Goal: Find specific page/section: Find specific page/section

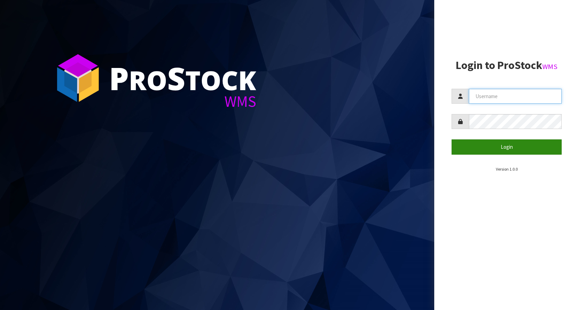
type input "KitchenAid"
click at [514, 141] on button "Login" at bounding box center [507, 146] width 110 height 15
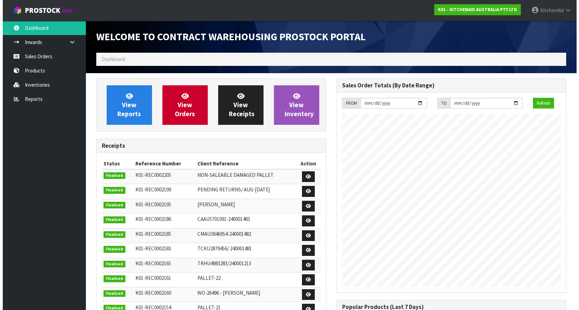
scroll to position [384, 240]
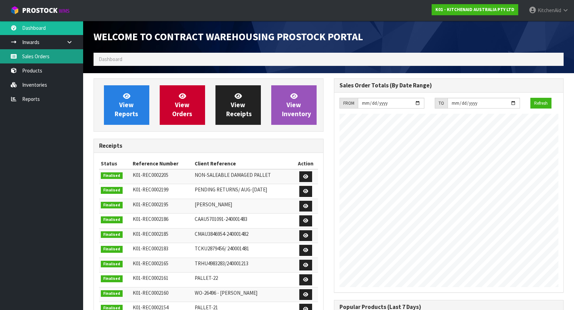
click at [38, 58] on link "Sales Orders" at bounding box center [41, 56] width 83 height 14
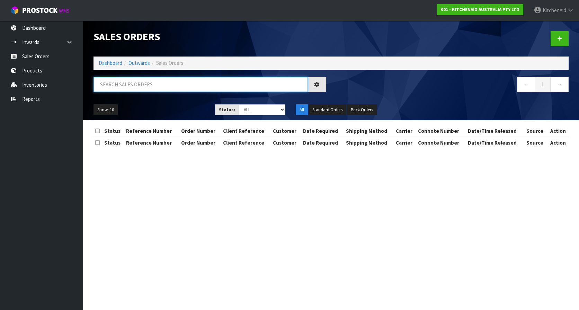
click at [135, 89] on input "text" at bounding box center [201, 84] width 214 height 15
click at [134, 86] on input "text" at bounding box center [201, 84] width 214 height 15
paste input "64055206019435"
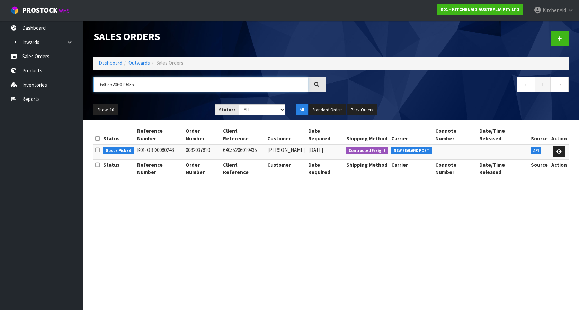
type input "64055206019435"
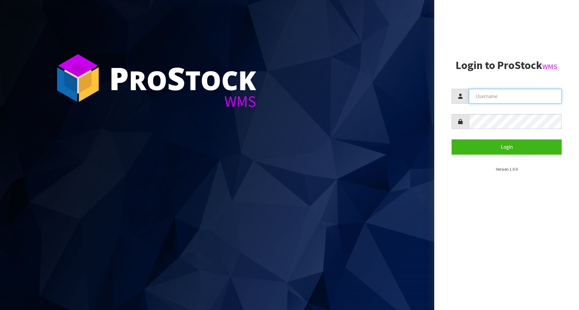
type input "KitchenAid"
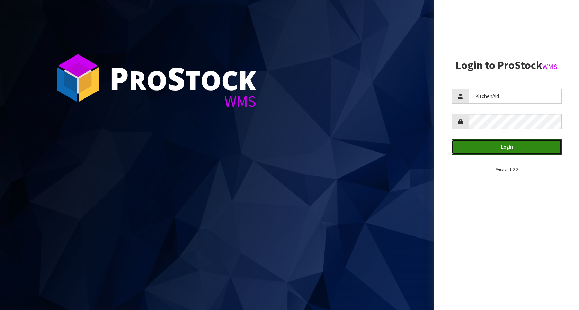
click at [506, 163] on section "Login to ProStock WMS [GEOGRAPHIC_DATA] Login Version 1.0.0" at bounding box center [507, 115] width 110 height 113
click at [493, 147] on button "Login" at bounding box center [507, 146] width 110 height 15
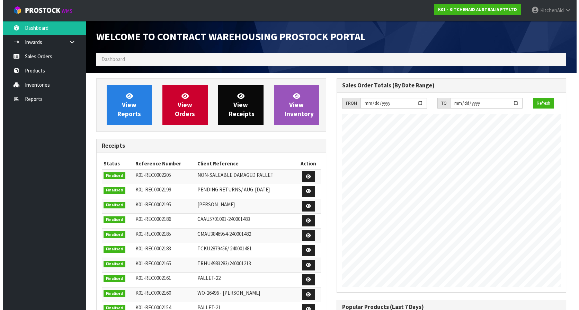
scroll to position [384, 240]
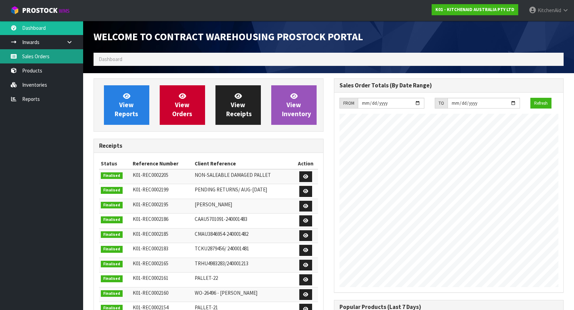
click at [30, 60] on link "Sales Orders" at bounding box center [41, 56] width 83 height 14
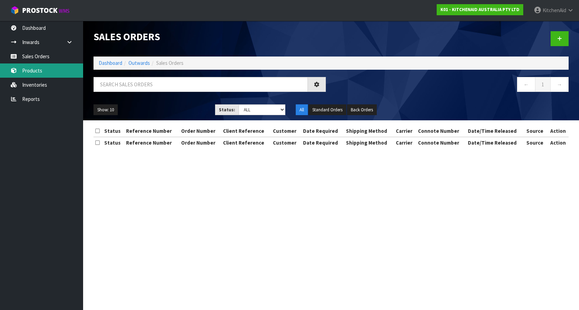
click at [46, 69] on div "Sales Orders Dashboard Outwards Sales Orders ← 1 → Show: 10 5 10 25 50 Status: …" at bounding box center [289, 80] width 579 height 160
click at [42, 71] on link "Products" at bounding box center [41, 70] width 83 height 14
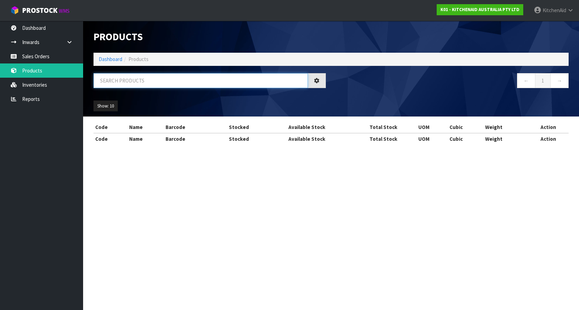
click at [134, 82] on input "text" at bounding box center [201, 80] width 214 height 15
paste input "5KEK1701ABM"
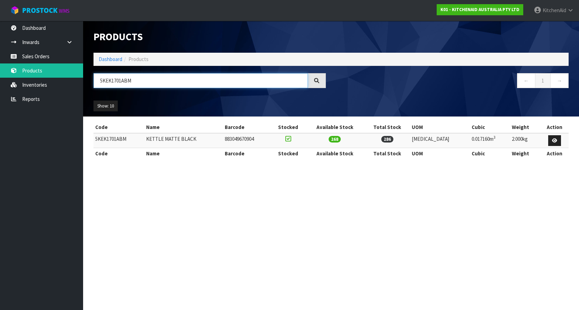
type input "5KEK1701ABM"
